Goal: Task Accomplishment & Management: Manage account settings

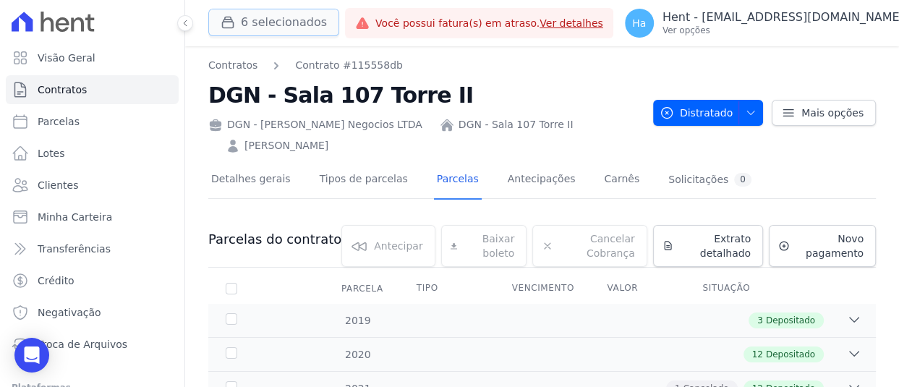
click at [294, 26] on button "6 selecionados" at bounding box center [273, 22] width 131 height 27
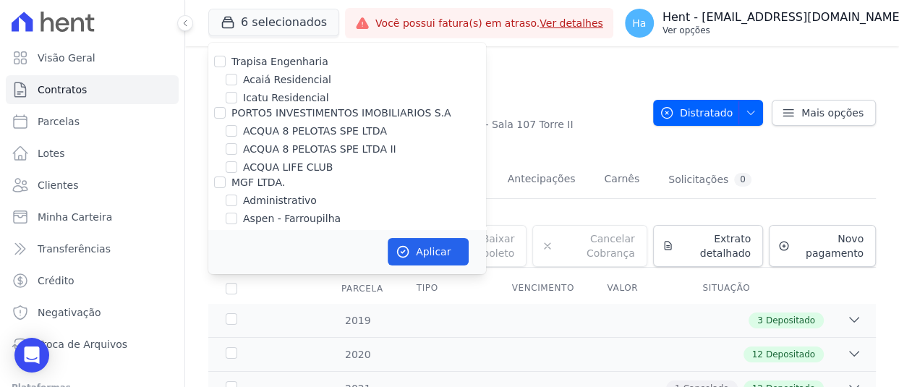
click at [853, 24] on p "Hent - [EMAIL_ADDRESS][DOMAIN_NAME]" at bounding box center [783, 17] width 242 height 14
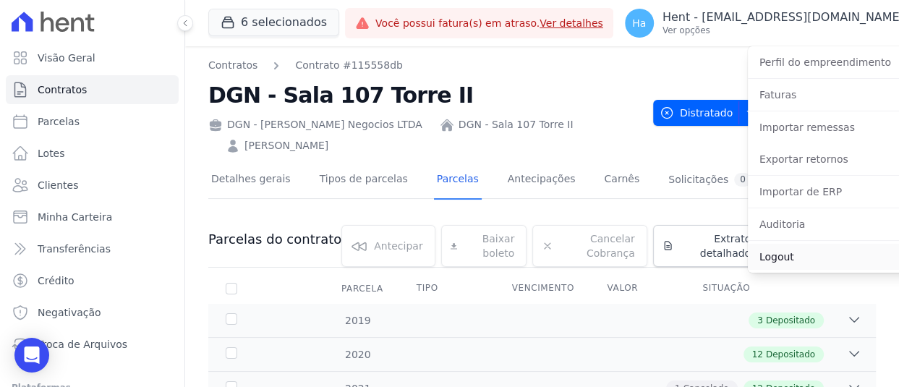
click at [787, 257] on link "Logout" at bounding box center [840, 257] width 185 height 26
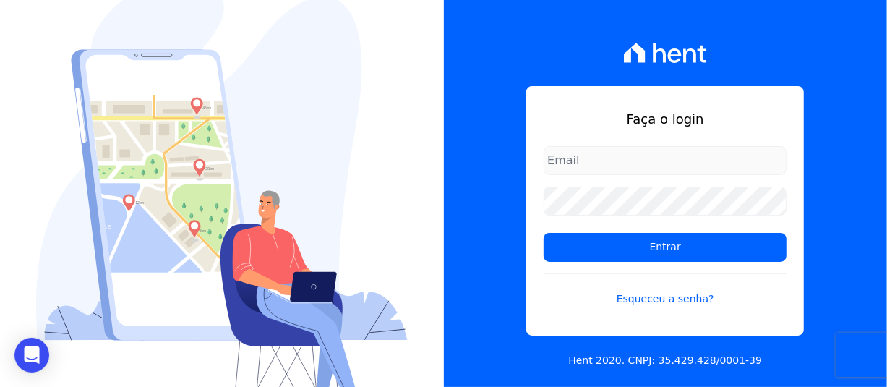
type input "[EMAIL_ADDRESS][DOMAIN_NAME]"
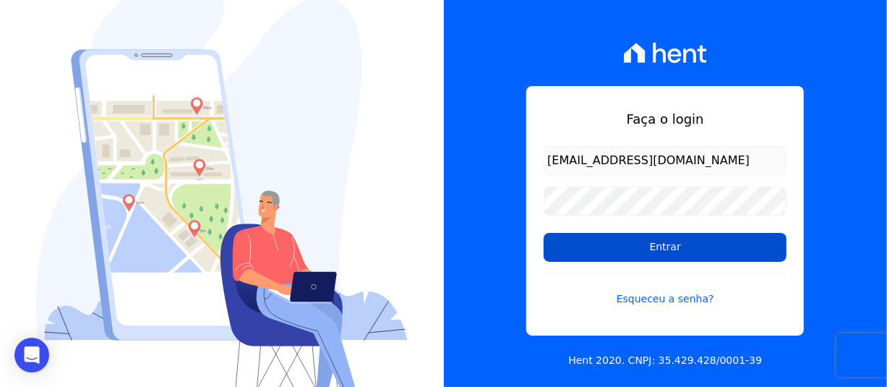
click at [679, 251] on input "Entrar" at bounding box center [665, 247] width 243 height 29
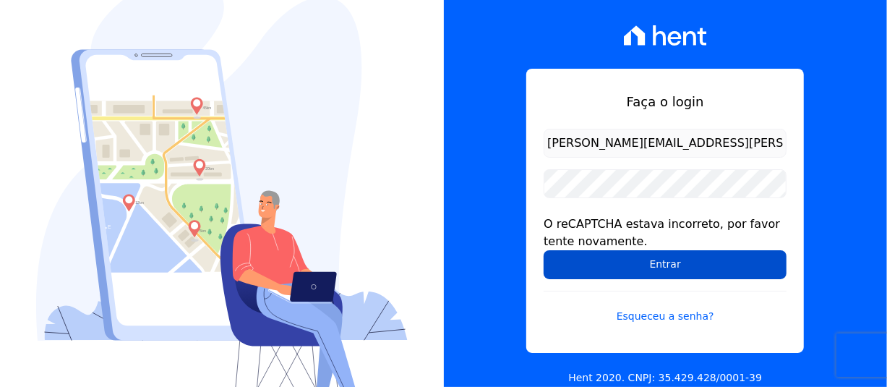
click at [652, 259] on input "Entrar" at bounding box center [665, 264] width 243 height 29
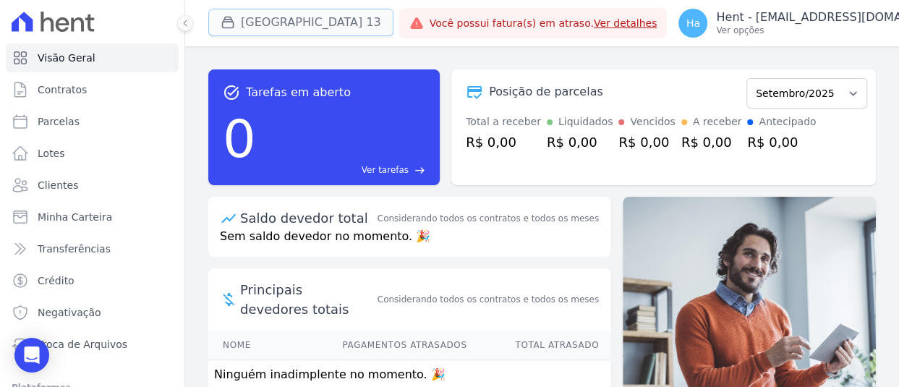
click at [272, 25] on button "[GEOGRAPHIC_DATA] 13" at bounding box center [300, 22] width 185 height 27
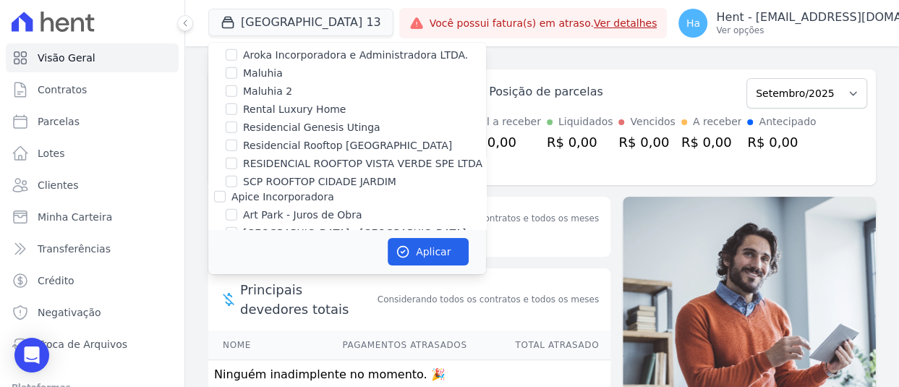
scroll to position [3898, 0]
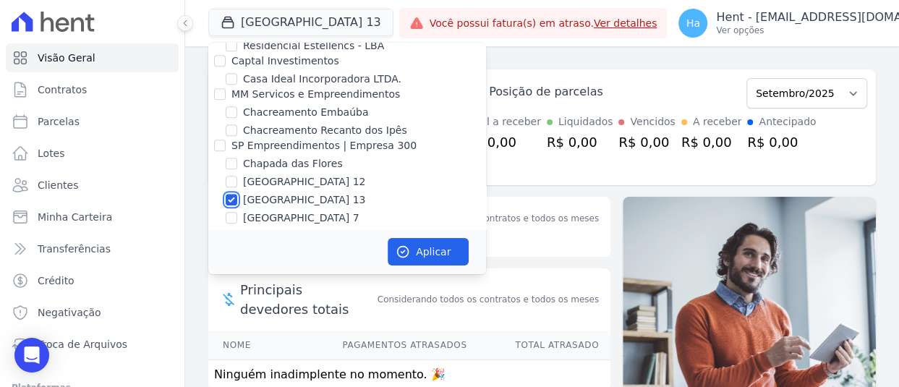
click at [231, 194] on input "[GEOGRAPHIC_DATA] 13" at bounding box center [232, 200] width 12 height 12
checkbox input "false"
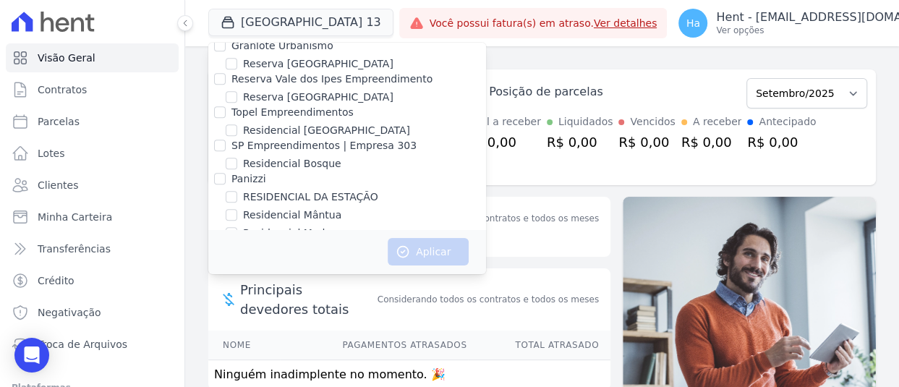
click at [212, 341] on div "PEDRA CONSTRUTORA LTDA" at bounding box center [347, 348] width 278 height 15
click at [216, 342] on input "PEDRA CONSTRUTORA LTDA" at bounding box center [220, 348] width 12 height 12
checkbox input "true"
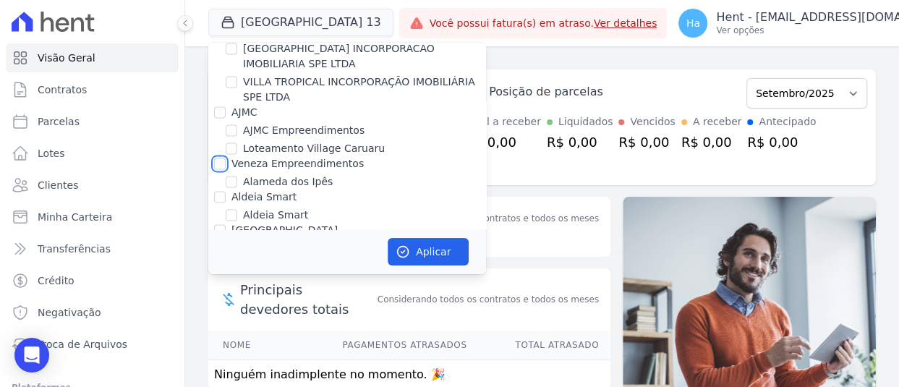
click at [223, 158] on input "Veneza Empreendimentos" at bounding box center [220, 164] width 12 height 12
checkbox input "true"
click at [411, 249] on button "Aplicar" at bounding box center [428, 251] width 81 height 27
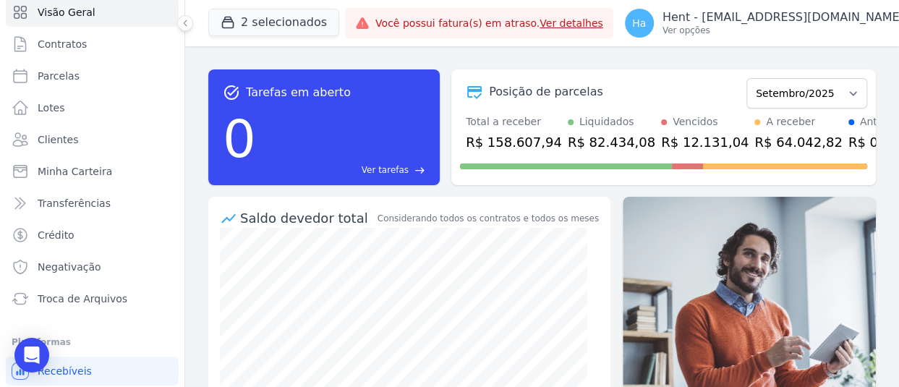
scroll to position [0, 0]
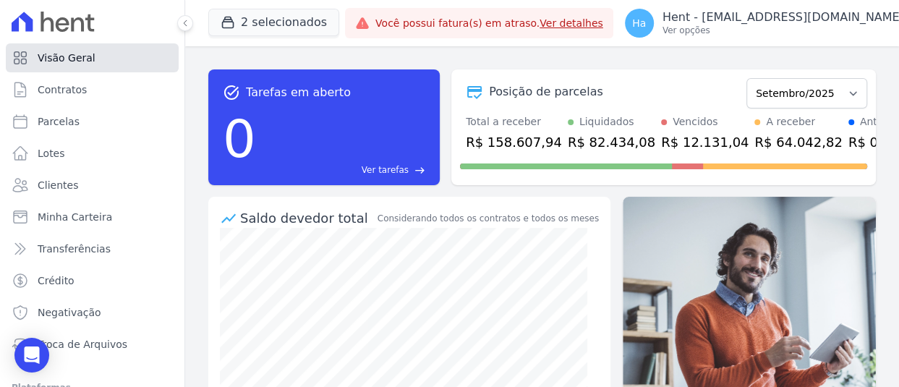
click at [83, 56] on span "Visão Geral" at bounding box center [67, 58] width 58 height 14
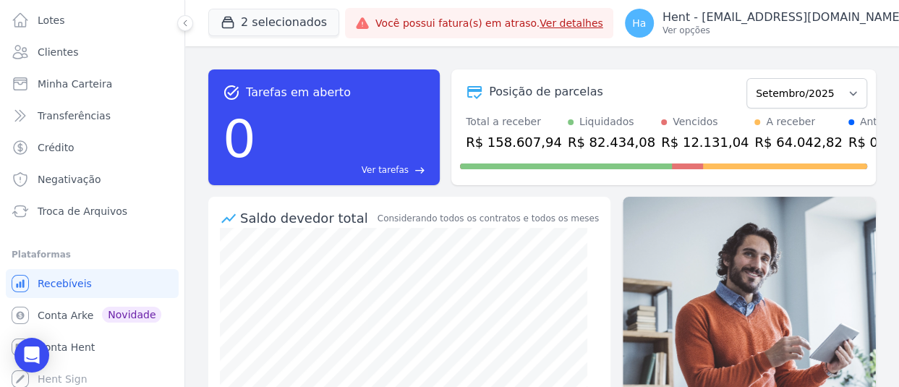
scroll to position [139, 0]
